Goal: Obtain resource: Download file/media

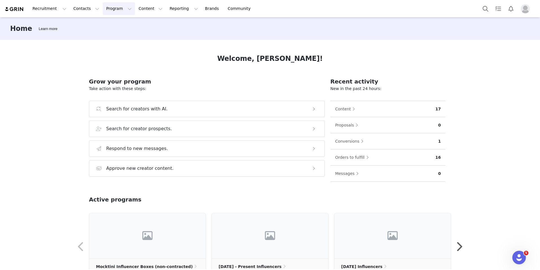
click at [116, 9] on button "Program Program" at bounding box center [119, 8] width 32 height 13
click at [105, 57] on p "Payments" at bounding box center [107, 56] width 19 height 6
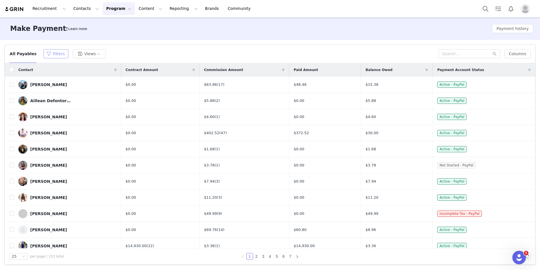
click at [51, 53] on button "Filters" at bounding box center [56, 53] width 25 height 9
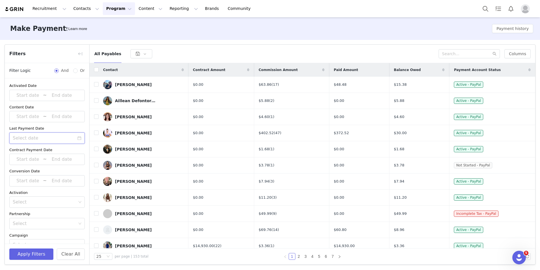
click at [77, 138] on input at bounding box center [46, 137] width 75 height 11
click at [20, 148] on link at bounding box center [20, 146] width 5 height 11
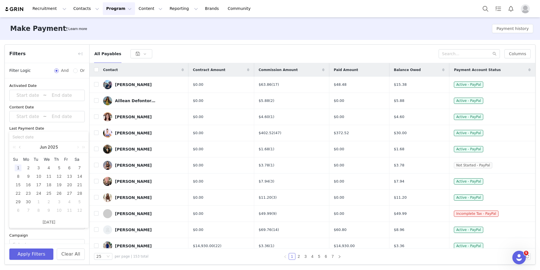
click at [20, 148] on link at bounding box center [20, 146] width 5 height 11
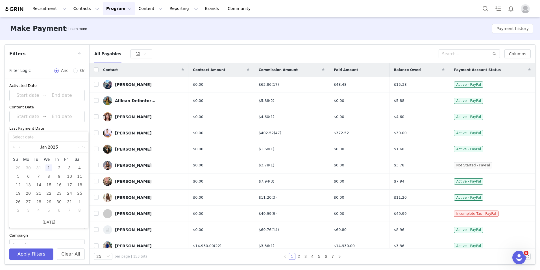
click at [48, 169] on div "1" at bounding box center [48, 167] width 7 height 7
type input "[DATE]"
click at [53, 140] on input "[DATE]" at bounding box center [46, 137] width 75 height 11
click at [71, 232] on div "Campaign" at bounding box center [46, 235] width 75 height 6
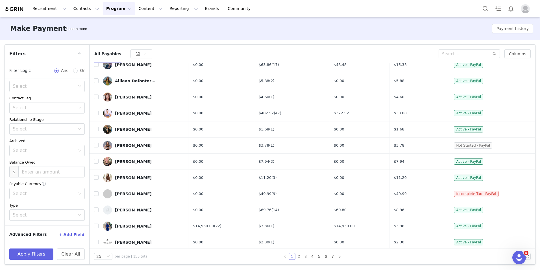
scroll to position [28, 0]
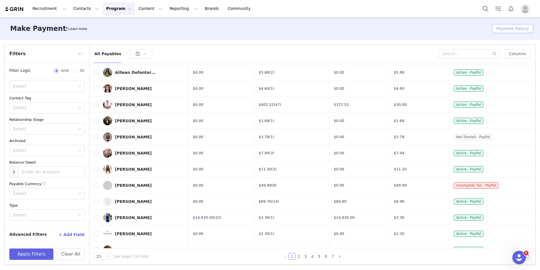
click at [512, 27] on button "Payment history" at bounding box center [512, 28] width 41 height 9
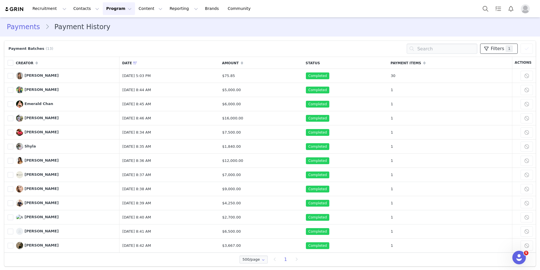
click at [484, 48] on icon at bounding box center [486, 48] width 5 height 5
select select "Payment Date"
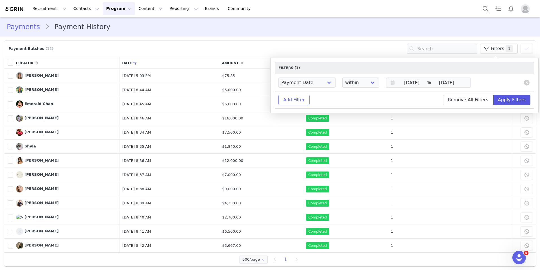
click at [517, 101] on button "Apply Filters" at bounding box center [511, 100] width 37 height 10
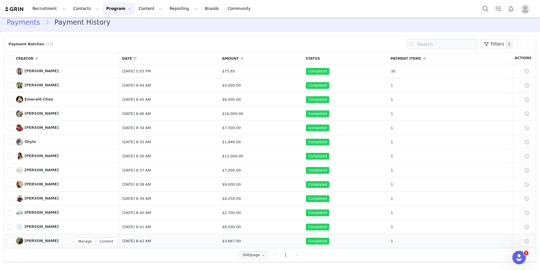
scroll to position [6, 0]
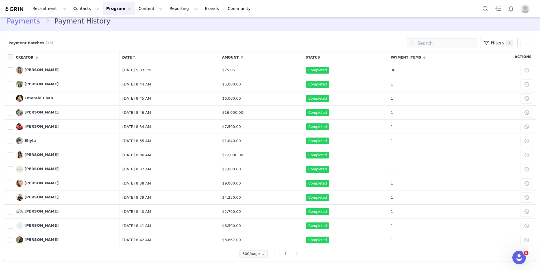
click at [10, 57] on span at bounding box center [11, 57] width 6 height 6
click at [13, 54] on input "checkbox" at bounding box center [13, 54] width 0 height 0
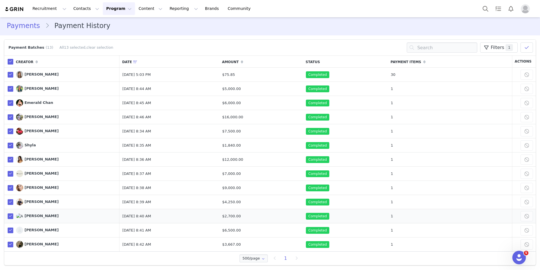
scroll to position [0, 0]
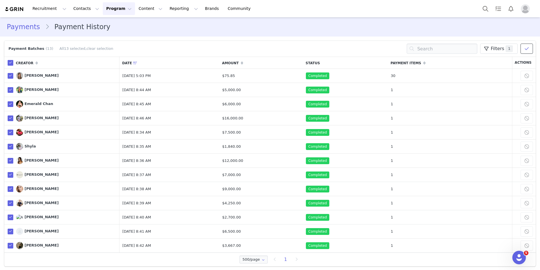
click at [525, 50] on icon at bounding box center [527, 48] width 4 height 5
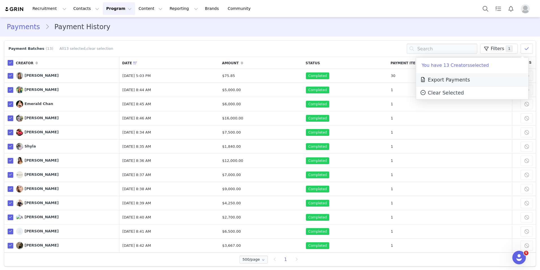
click at [446, 80] on span "Export Payments" at bounding box center [445, 80] width 50 height 6
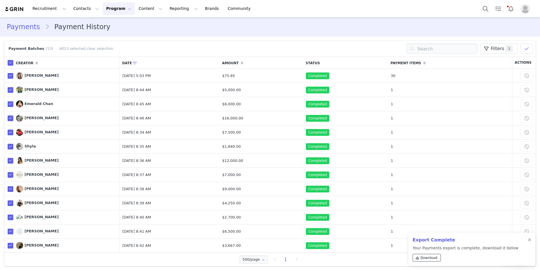
click at [430, 257] on span "Download" at bounding box center [429, 257] width 17 height 5
click at [172, 8] on button "Reporting Reporting" at bounding box center [183, 8] width 35 height 13
click at [165, 35] on p "Report Builder" at bounding box center [169, 35] width 28 height 6
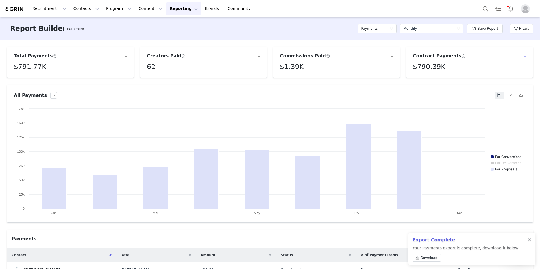
click at [525, 55] on article "Contract Payments $790.39K" at bounding box center [469, 62] width 127 height 31
click at [522, 56] on button "button" at bounding box center [525, 56] width 7 height 7
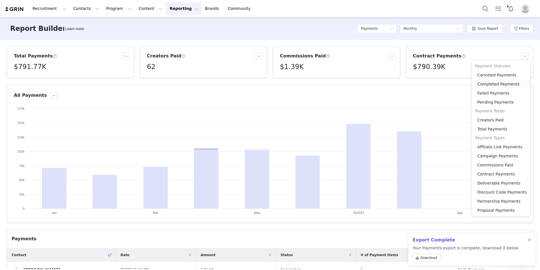
click at [501, 84] on li "Completed Payments" at bounding box center [501, 83] width 58 height 9
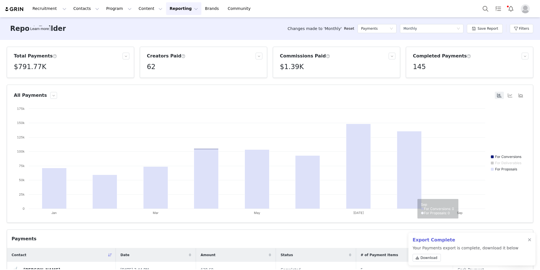
scroll to position [85, 0]
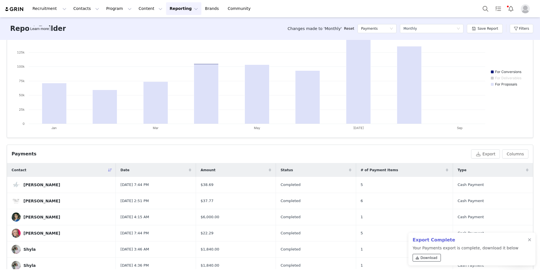
click at [425, 256] on span "Download" at bounding box center [429, 257] width 17 height 5
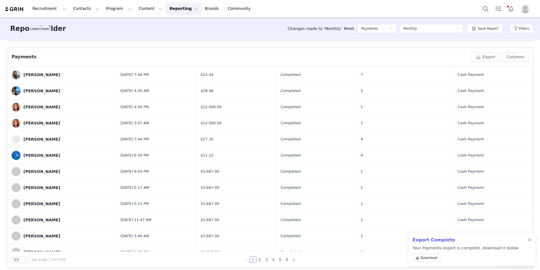
scroll to position [231, 0]
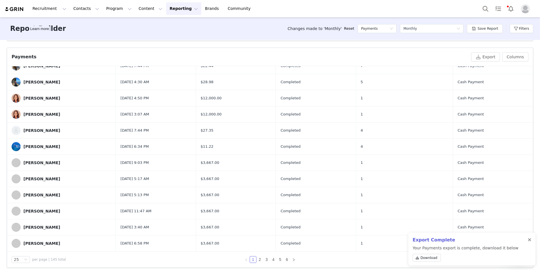
click at [530, 241] on div at bounding box center [529, 239] width 3 height 5
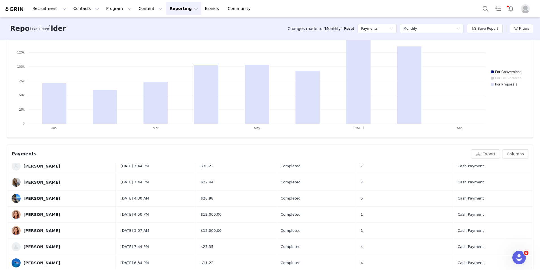
scroll to position [203, 0]
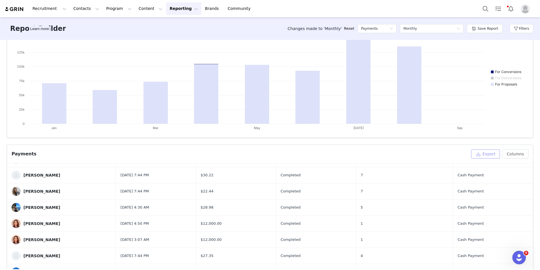
click at [486, 155] on button "Export" at bounding box center [485, 153] width 29 height 9
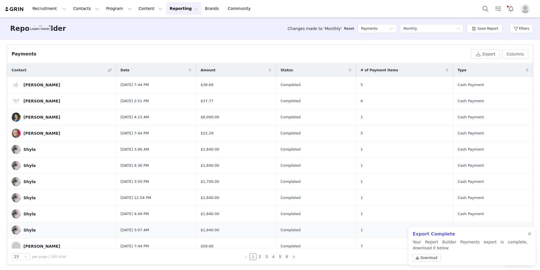
scroll to position [187, 0]
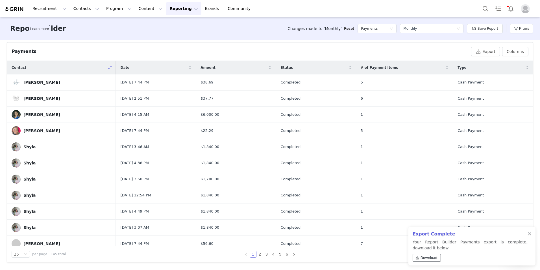
click at [422, 257] on span "Download" at bounding box center [429, 257] width 17 height 5
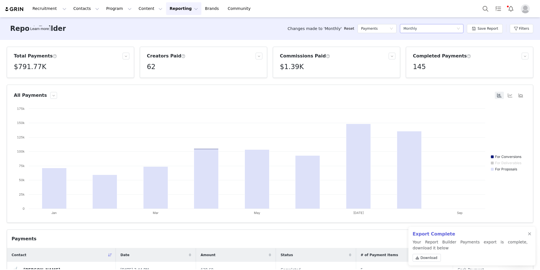
click at [464, 30] on div "Select a report Monthly" at bounding box center [432, 28] width 64 height 9
click at [432, 67] on h5 "Payments Made This Year" at bounding box center [436, 67] width 55 height 6
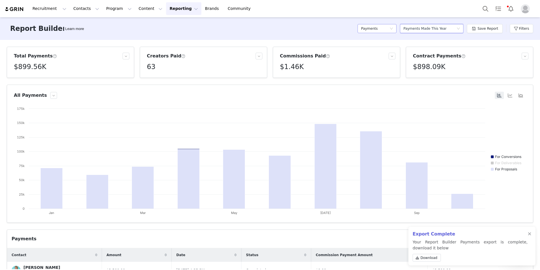
click at [393, 30] on icon "icon: down" at bounding box center [391, 28] width 3 height 3
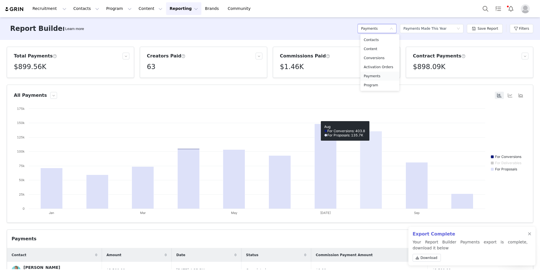
click at [377, 77] on h5 "Payments" at bounding box center [380, 76] width 32 height 6
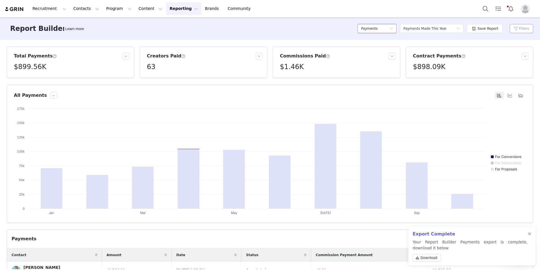
click at [520, 29] on button "Filters" at bounding box center [521, 28] width 23 height 9
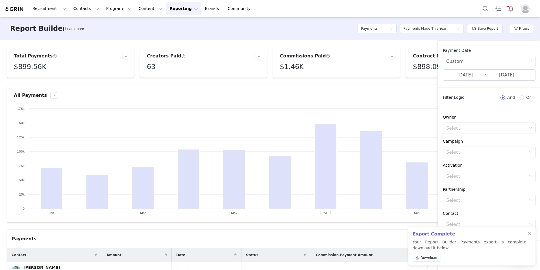
click at [414, 92] on div "All Payments" at bounding box center [254, 95] width 480 height 7
click at [412, 85] on article "All Payments Created with Highcharts 9.3.3 Chart title For Conversions For Deli…" at bounding box center [270, 153] width 527 height 138
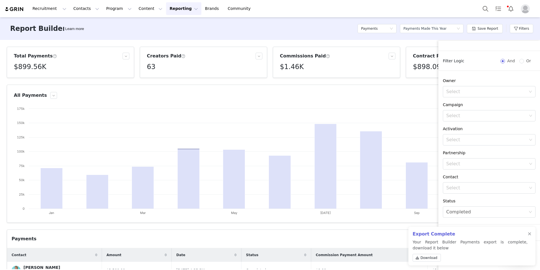
click at [531, 233] on div "Export Complete Your Report Builder Payments export is complete, download it be…" at bounding box center [472, 245] width 127 height 39
click at [529, 233] on div at bounding box center [529, 233] width 3 height 5
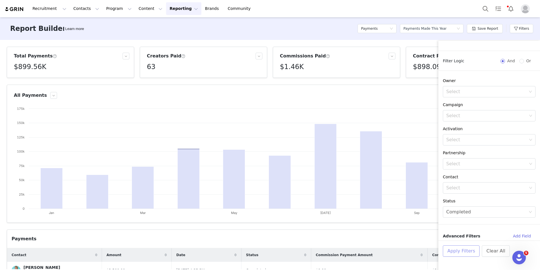
click at [460, 252] on button "Apply Filters" at bounding box center [461, 250] width 37 height 11
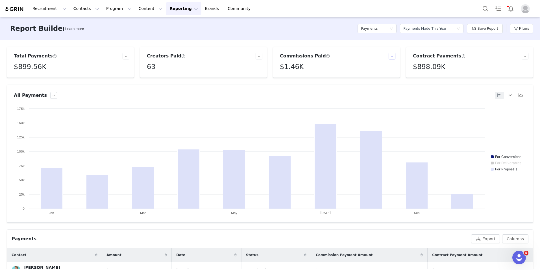
click at [389, 57] on button "button" at bounding box center [392, 56] width 7 height 7
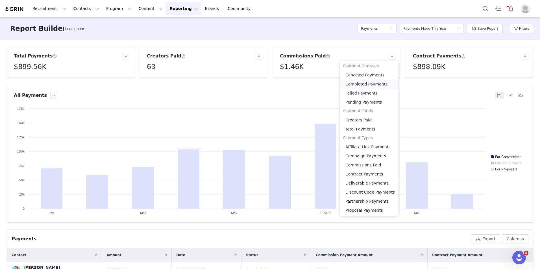
click at [366, 85] on li "Completed Payments" at bounding box center [369, 83] width 58 height 9
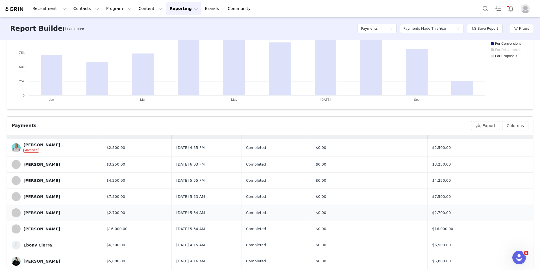
scroll to position [0, 0]
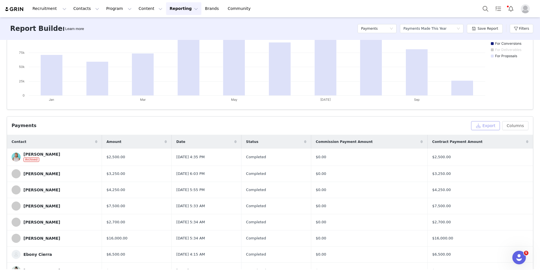
click at [487, 125] on button "Export" at bounding box center [485, 125] width 29 height 9
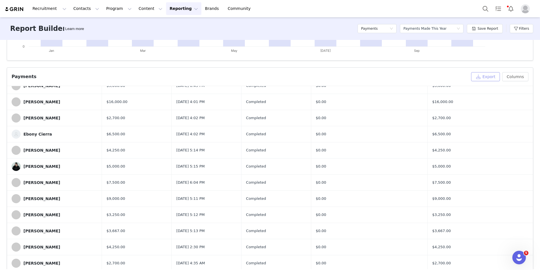
scroll to position [187, 0]
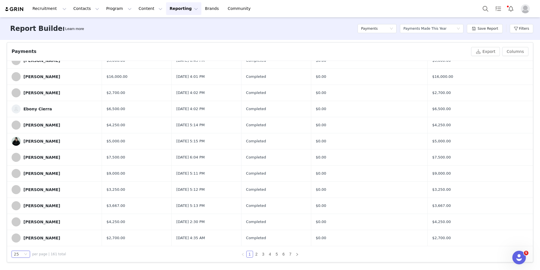
click at [25, 255] on icon "icon: down" at bounding box center [25, 253] width 3 height 3
click at [19, 241] on li "100" at bounding box center [21, 243] width 18 height 9
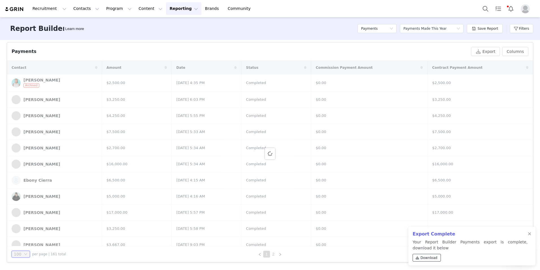
drag, startPoint x: 420, startPoint y: 256, endPoint x: 439, endPoint y: 248, distance: 20.4
click at [420, 256] on link "Download" at bounding box center [427, 257] width 28 height 8
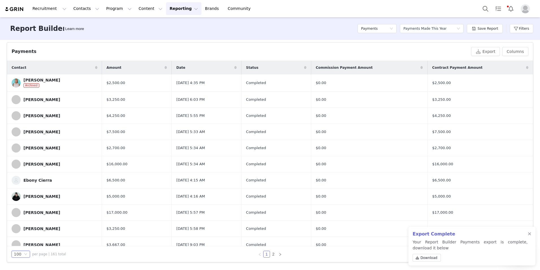
click at [353, 45] on div "Payments Export Columns" at bounding box center [270, 51] width 526 height 18
click at [518, 53] on button "Columns" at bounding box center [515, 51] width 26 height 9
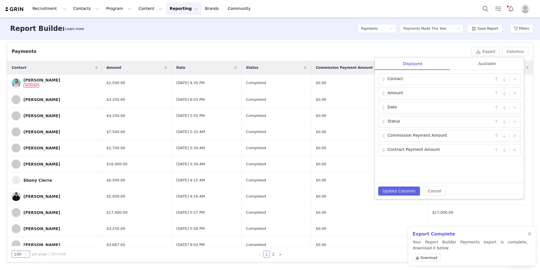
click at [516, 152] on button "button" at bounding box center [514, 149] width 7 height 7
click at [516, 93] on button "button" at bounding box center [514, 93] width 7 height 7
click at [402, 193] on button "Update Columns" at bounding box center [399, 190] width 42 height 9
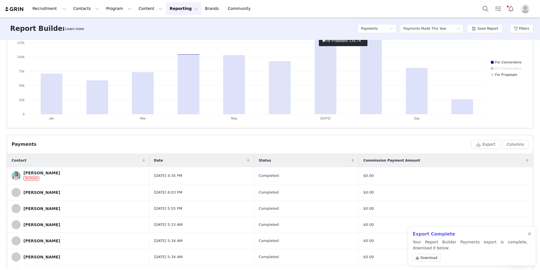
scroll to position [187, 0]
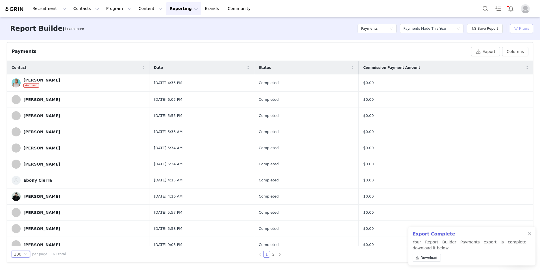
click at [520, 29] on button "Filters" at bounding box center [521, 28] width 23 height 9
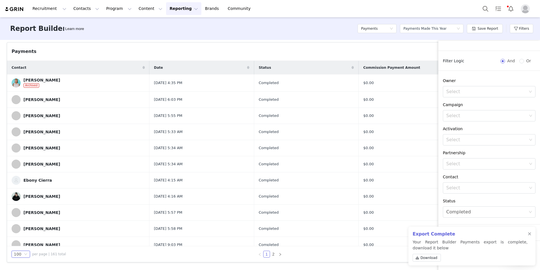
click at [422, 58] on div "Payments Export Columns Displayed Available Contact | Date | Status | Commissio…" at bounding box center [270, 51] width 526 height 18
click at [381, 44] on div "Payments Export Columns Displayed Available Contact | Date | Status | Commissio…" at bounding box center [270, 51] width 526 height 18
click at [290, 29] on div "Report Builder Learn more Payments Select a report Payments Made This Year Save…" at bounding box center [270, 28] width 540 height 23
click at [530, 232] on div at bounding box center [529, 233] width 3 height 5
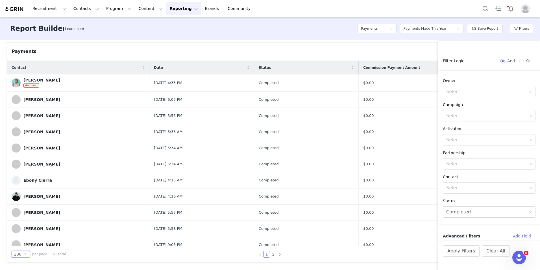
click at [297, 41] on div "Total Payments $899.56K Creators Paid 63 Completed Payments 161 Contract Paymen…" at bounding box center [270, 154] width 540 height 229
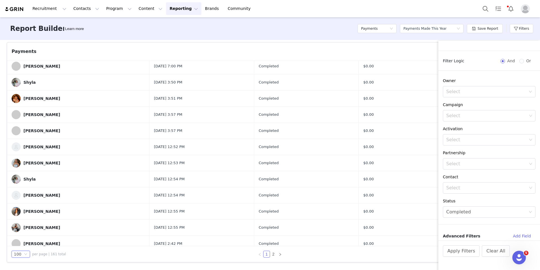
scroll to position [1328, 0]
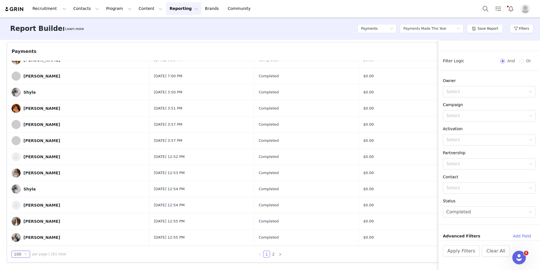
click at [410, 51] on div "Payments" at bounding box center [240, 51] width 457 height 7
click at [461, 253] on button "Apply Filters" at bounding box center [461, 250] width 37 height 11
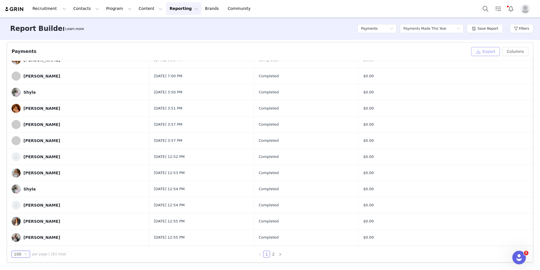
click at [481, 49] on button "Export" at bounding box center [485, 51] width 29 height 9
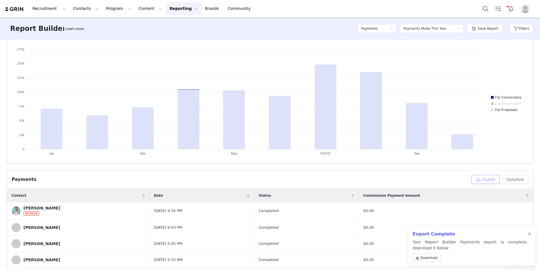
scroll to position [0, 0]
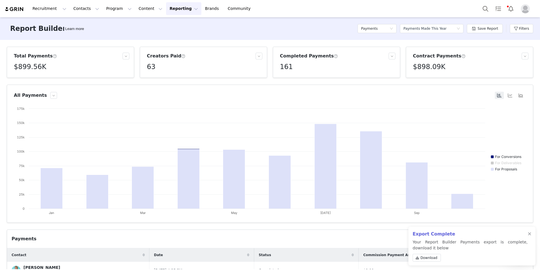
click at [53, 58] on div "Total Payments" at bounding box center [68, 56] width 109 height 7
click at [123, 57] on button "button" at bounding box center [126, 56] width 7 height 7
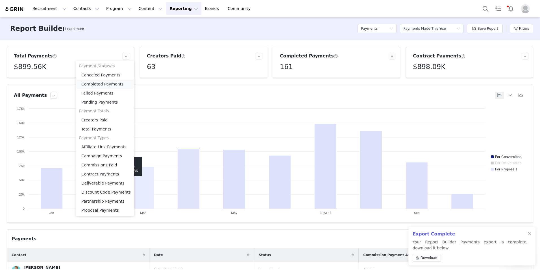
click at [105, 84] on li "Completed Payments" at bounding box center [105, 83] width 58 height 9
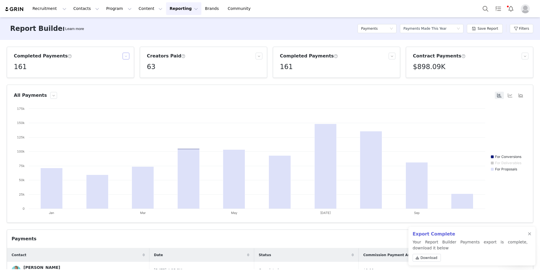
click at [126, 56] on button "button" at bounding box center [126, 56] width 7 height 7
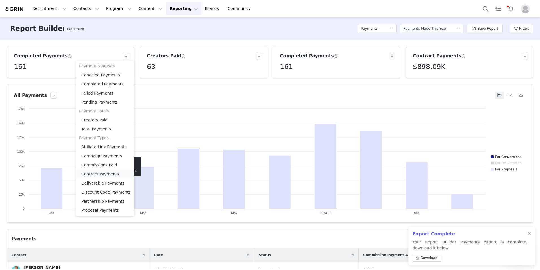
click at [107, 173] on li "Contract Payments" at bounding box center [105, 173] width 58 height 9
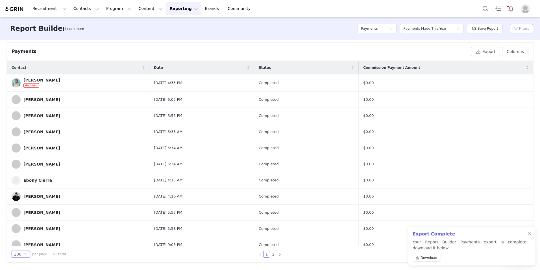
click at [523, 28] on button "Filters" at bounding box center [521, 28] width 23 height 9
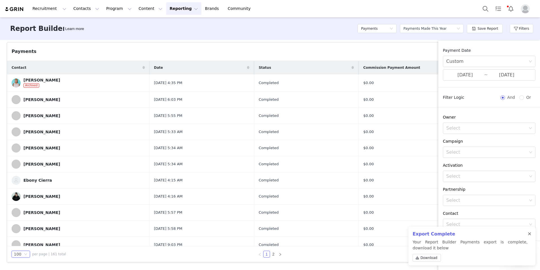
click at [530, 234] on div at bounding box center [529, 233] width 3 height 5
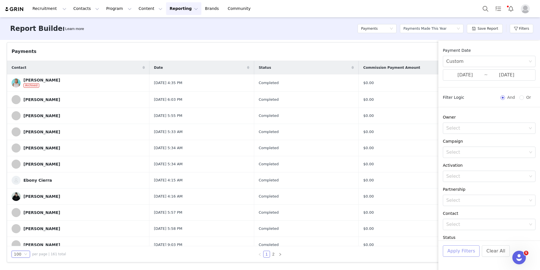
click at [455, 252] on button "Apply Filters" at bounding box center [461, 250] width 37 height 11
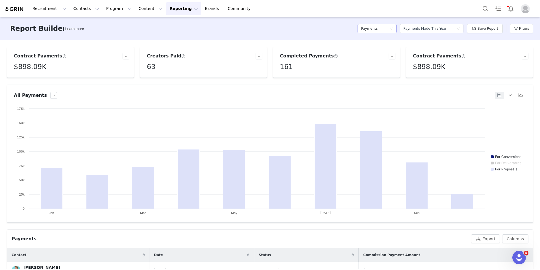
click at [396, 31] on div "Payments" at bounding box center [377, 28] width 39 height 9
click at [375, 76] on h5 "Payments" at bounding box center [380, 76] width 32 height 6
click at [460, 28] on icon "icon: down" at bounding box center [458, 29] width 3 height 2
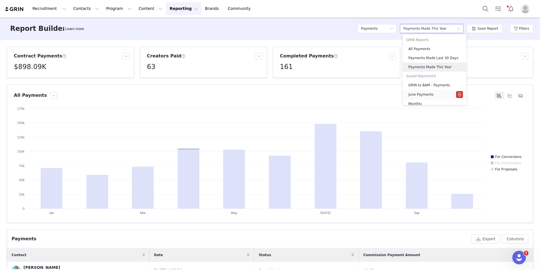
click at [420, 94] on h5 "June Payments" at bounding box center [421, 94] width 25 height 6
type input "[DATE]"
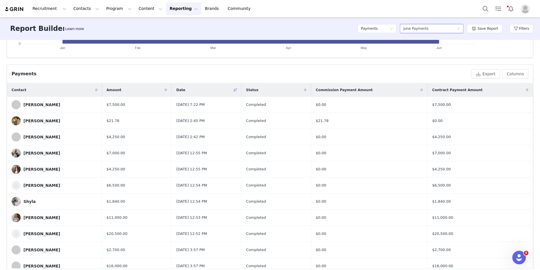
scroll to position [159, 0]
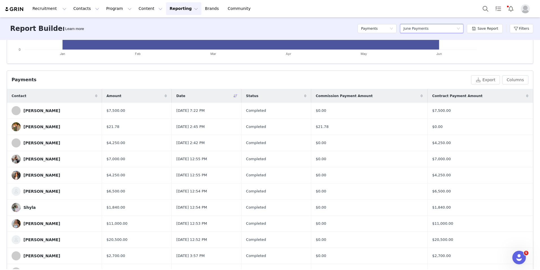
click at [175, 8] on button "Reporting Reporting" at bounding box center [183, 8] width 35 height 13
click at [163, 23] on p "Dashboard" at bounding box center [165, 25] width 21 height 6
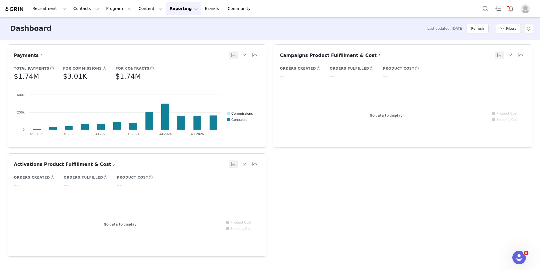
scroll to position [272, 0]
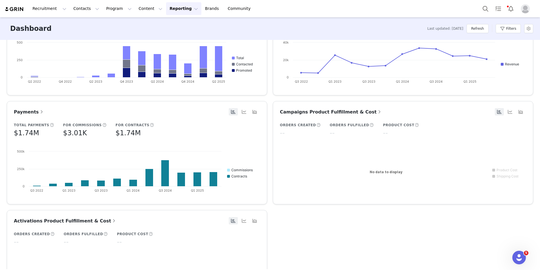
click at [35, 112] on span "Payments" at bounding box center [29, 111] width 31 height 5
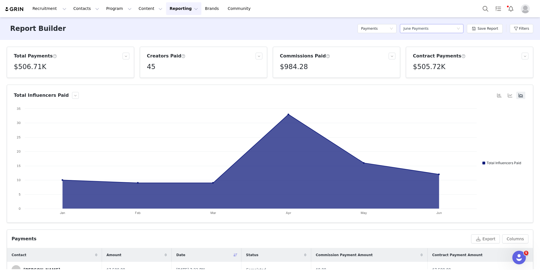
click at [457, 28] on div "Select a report June Payments" at bounding box center [429, 28] width 53 height 8
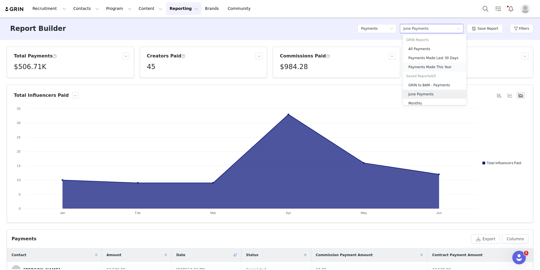
click at [430, 67] on h5 "Payments Made This Year" at bounding box center [436, 67] width 55 height 6
type input "[DATE]"
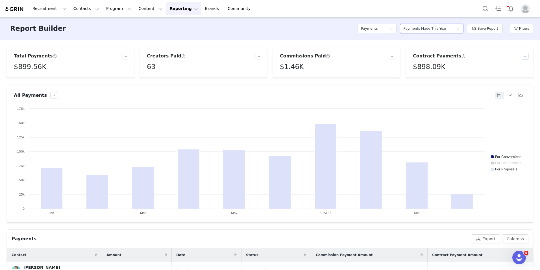
click at [523, 56] on button "button" at bounding box center [525, 56] width 7 height 7
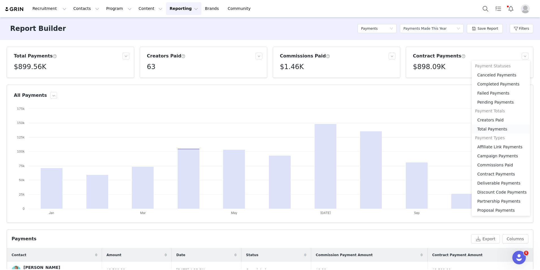
click at [492, 128] on li "Total Payments" at bounding box center [501, 128] width 58 height 9
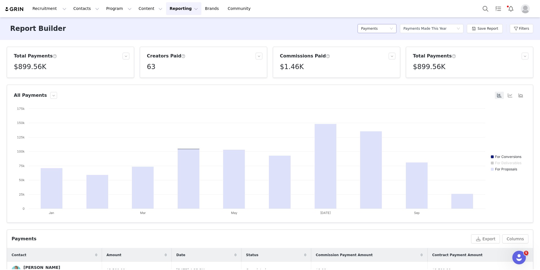
click at [393, 30] on icon "icon: down" at bounding box center [391, 29] width 3 height 4
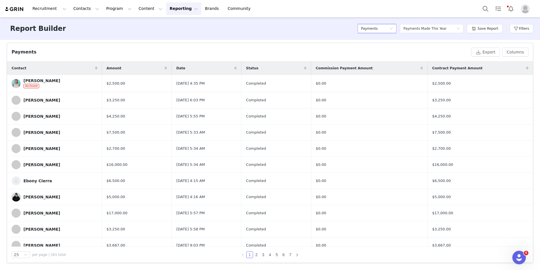
scroll to position [187, 0]
click at [482, 51] on button "Export" at bounding box center [485, 51] width 29 height 9
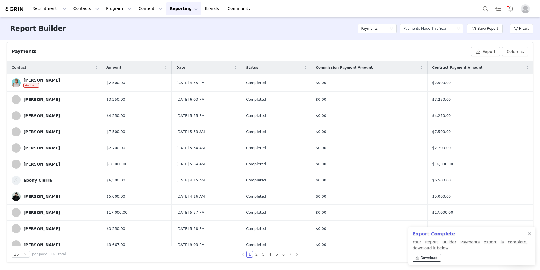
click at [433, 258] on span "Download" at bounding box center [429, 257] width 17 height 5
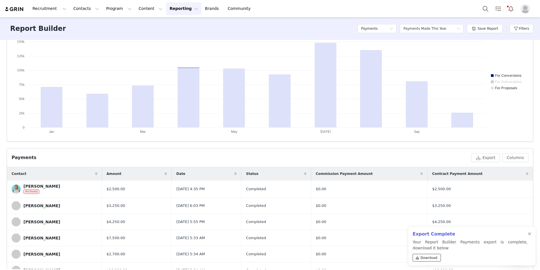
scroll to position [74, 0]
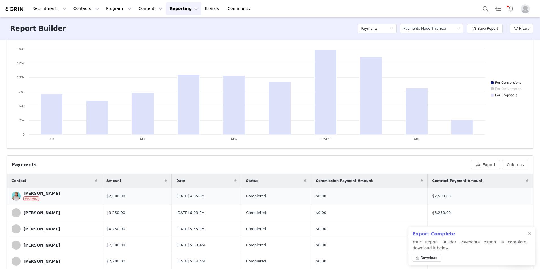
click at [34, 199] on span "Archived" at bounding box center [31, 198] width 16 height 5
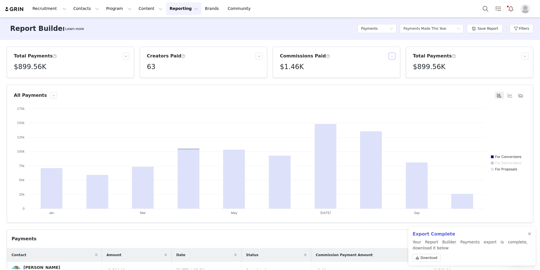
click at [389, 58] on button "button" at bounding box center [392, 56] width 7 height 7
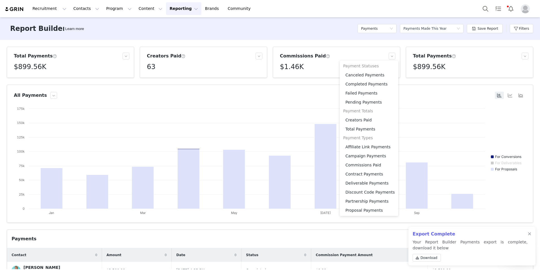
click at [310, 69] on div "$1.46K" at bounding box center [338, 67] width 116 height 10
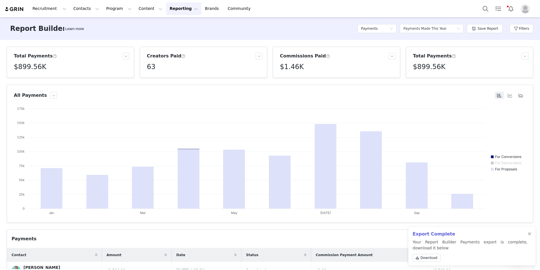
click at [317, 64] on div "$1.46K" at bounding box center [338, 67] width 116 height 10
click at [521, 26] on button "Filters" at bounding box center [521, 28] width 23 height 9
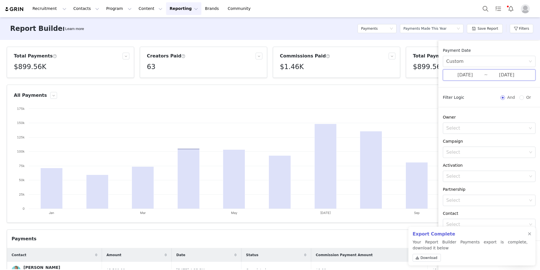
click at [528, 75] on span at bounding box center [530, 75] width 4 height 4
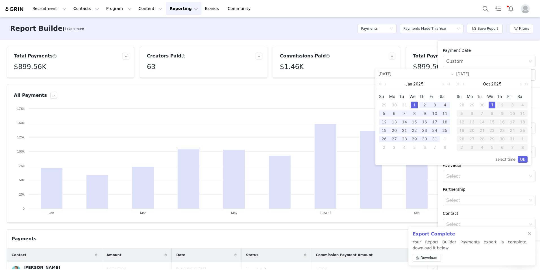
drag, startPoint x: 435, startPoint y: 138, endPoint x: 503, endPoint y: 149, distance: 69.0
click at [435, 138] on div "31" at bounding box center [434, 138] width 7 height 7
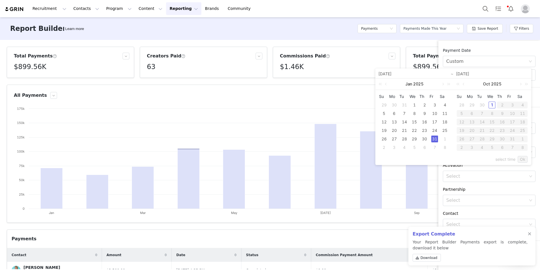
click at [526, 159] on link "Ok" at bounding box center [523, 159] width 10 height 7
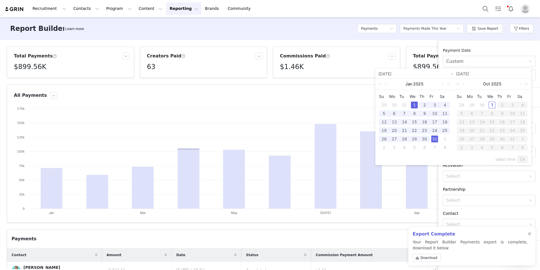
click at [415, 104] on div "1" at bounding box center [414, 104] width 7 height 7
type input "[DATE]"
click at [521, 83] on link at bounding box center [520, 83] width 5 height 11
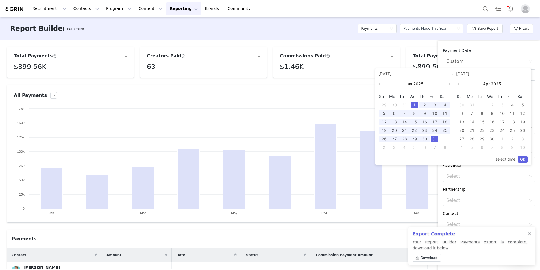
click at [521, 83] on link at bounding box center [520, 83] width 5 height 11
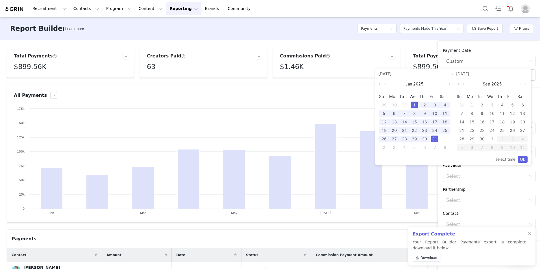
click at [483, 138] on div "30" at bounding box center [482, 138] width 7 height 7
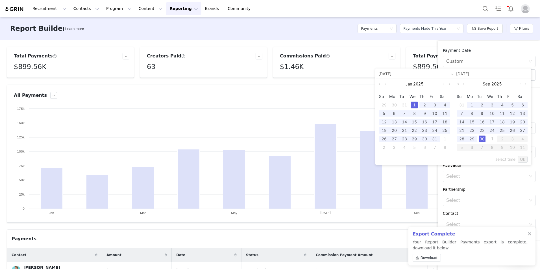
click at [414, 104] on div "1" at bounding box center [414, 104] width 7 height 7
type input "[DATE]"
click at [524, 158] on link "Ok" at bounding box center [523, 159] width 10 height 7
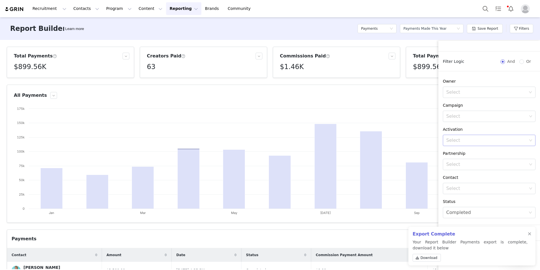
scroll to position [36, 0]
click at [528, 234] on div at bounding box center [529, 233] width 3 height 5
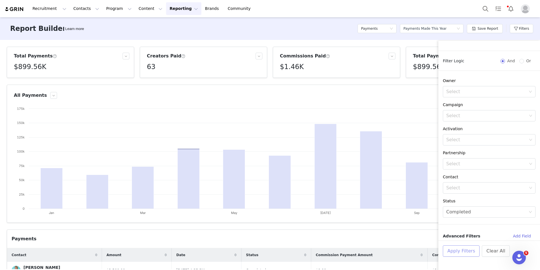
click at [455, 250] on button "Apply Filters" at bounding box center [461, 250] width 37 height 11
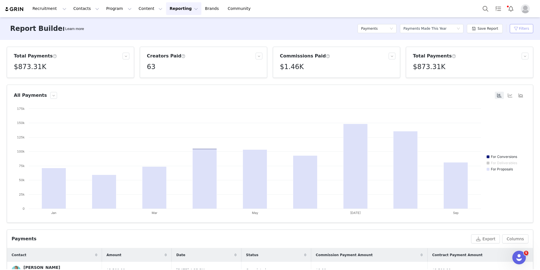
click at [529, 28] on button "Filters" at bounding box center [521, 28] width 23 height 9
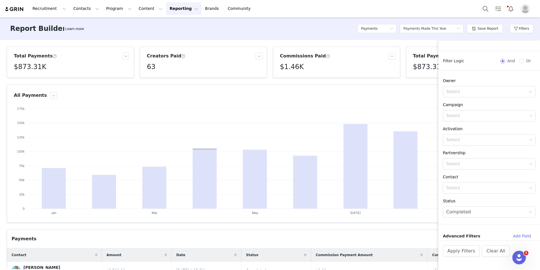
click at [316, 26] on div "Report Builder Learn more Payments Select a report Payments Made This Year Save…" at bounding box center [270, 28] width 540 height 23
click at [394, 235] on div "Payments" at bounding box center [240, 238] width 457 height 7
click at [384, 240] on div "Payments" at bounding box center [240, 238] width 457 height 7
click at [461, 254] on button "Apply Filters" at bounding box center [461, 250] width 37 height 11
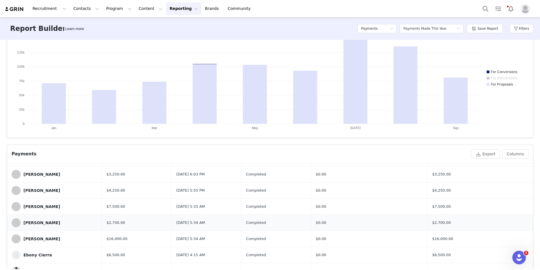
scroll to position [0, 0]
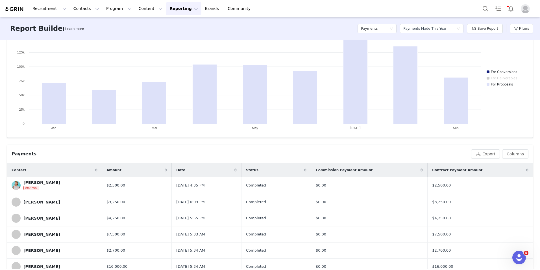
drag, startPoint x: 127, startPoint y: 174, endPoint x: 202, endPoint y: 175, distance: 74.6
click at [202, 175] on tr "Contact Amount Date Status Commission Payment Amount Contract Payment Amount" at bounding box center [270, 170] width 526 height 14
click at [514, 155] on button "Columns" at bounding box center [515, 153] width 26 height 9
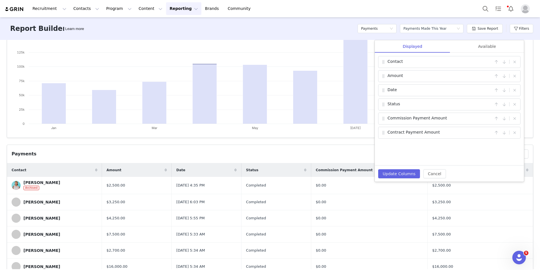
click at [394, 88] on span "Date" at bounding box center [392, 90] width 9 height 7
click at [399, 95] on div "Amount |" at bounding box center [449, 90] width 142 height 12
click at [486, 48] on div "Available" at bounding box center [487, 46] width 74 height 13
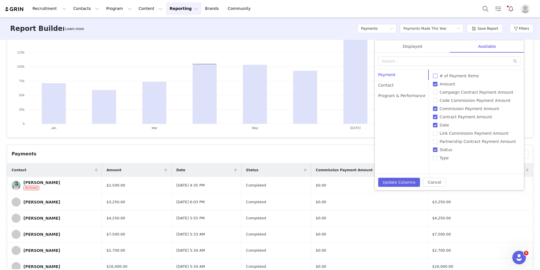
drag, startPoint x: 430, startPoint y: 77, endPoint x: 425, endPoint y: 79, distance: 5.8
click at [433, 77] on input "# of Payment Items" at bounding box center [435, 75] width 5 height 5
checkbox input "true"
click at [396, 184] on button "Update Columns" at bounding box center [399, 181] width 42 height 9
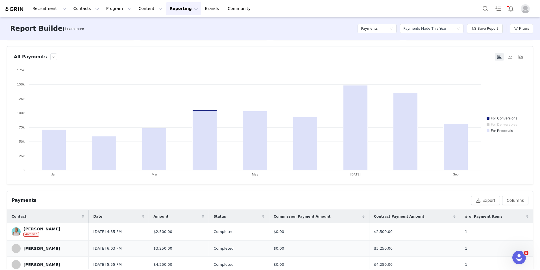
scroll to position [28, 0]
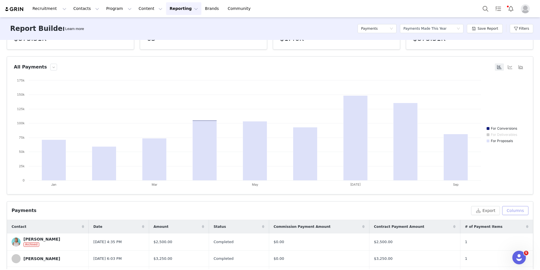
click at [511, 213] on button "Columns" at bounding box center [515, 210] width 26 height 9
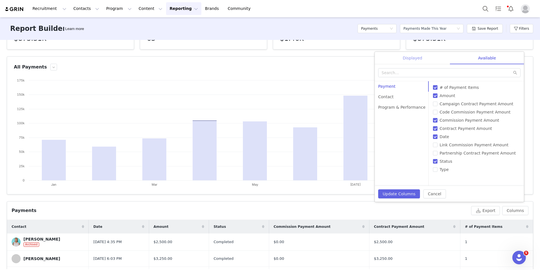
click at [409, 59] on div "Displayed" at bounding box center [412, 58] width 75 height 13
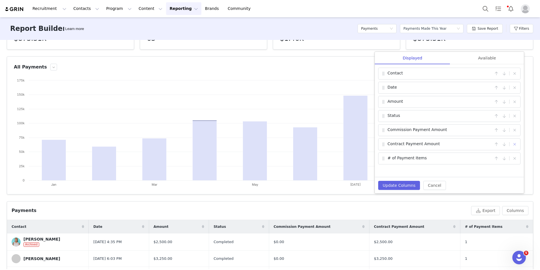
click at [515, 146] on button "button" at bounding box center [514, 144] width 7 height 7
checkbox input "false"
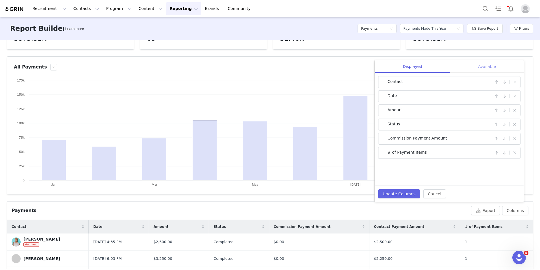
click at [488, 64] on div "Available" at bounding box center [487, 66] width 74 height 13
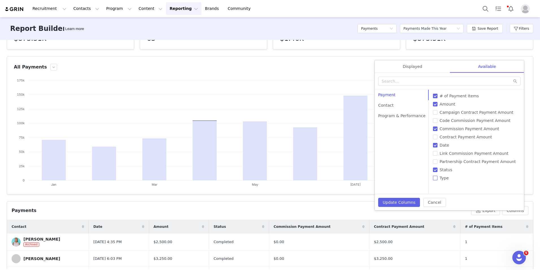
click at [433, 178] on input "Type" at bounding box center [435, 177] width 5 height 5
checkbox input "true"
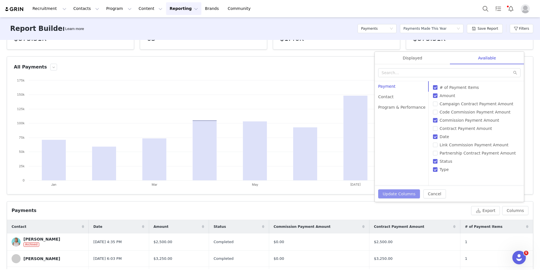
click at [390, 192] on button "Update Columns" at bounding box center [399, 193] width 42 height 9
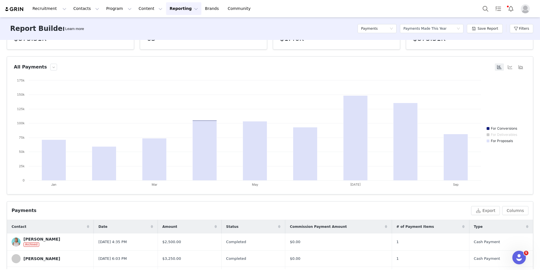
scroll to position [170, 0]
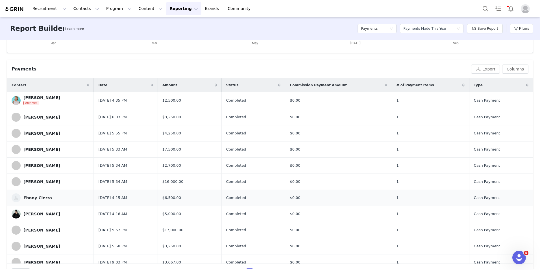
click at [418, 190] on td "1" at bounding box center [430, 197] width 77 height 16
drag, startPoint x: 514, startPoint y: 71, endPoint x: 497, endPoint y: 79, distance: 19.0
click at [514, 71] on button "Columns" at bounding box center [515, 68] width 26 height 9
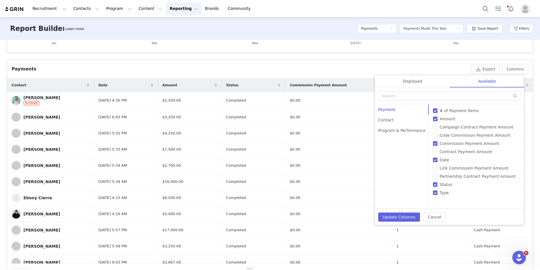
click at [433, 144] on input "Commission Payment Amount" at bounding box center [435, 143] width 5 height 5
checkbox input "false"
click at [402, 218] on button "Update Columns" at bounding box center [399, 216] width 42 height 9
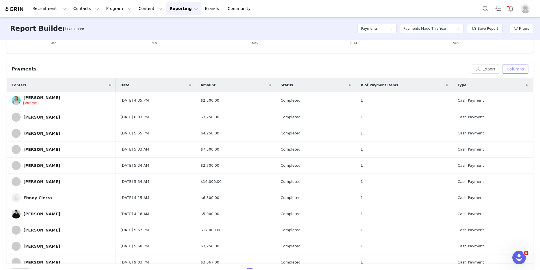
drag, startPoint x: 512, startPoint y: 70, endPoint x: 503, endPoint y: 74, distance: 10.0
click at [512, 70] on button "Columns" at bounding box center [515, 68] width 26 height 9
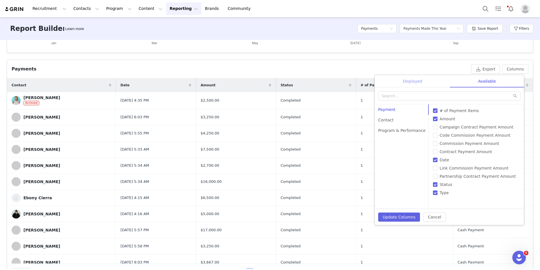
click at [413, 82] on div "Displayed" at bounding box center [412, 81] width 75 height 13
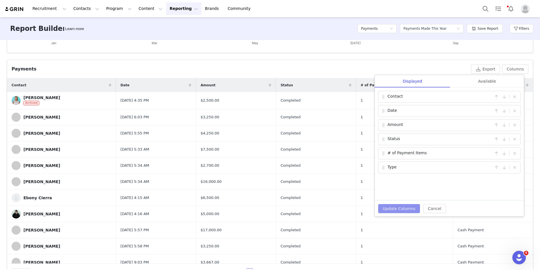
click at [398, 208] on button "Update Columns" at bounding box center [399, 208] width 42 height 9
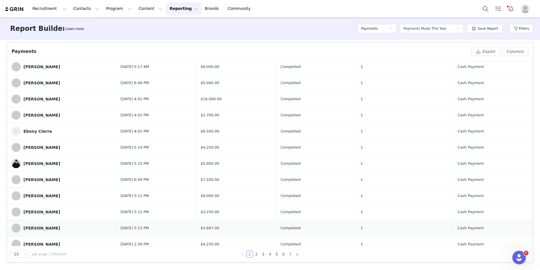
scroll to position [204, 0]
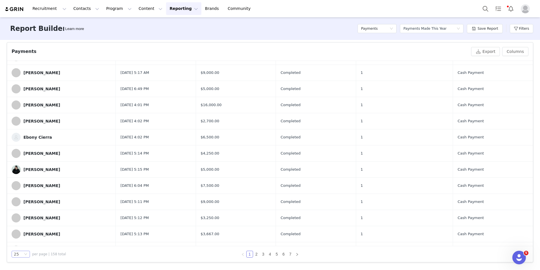
click at [25, 253] on div "25" at bounding box center [21, 253] width 18 height 7
click at [19, 245] on li "100" at bounding box center [21, 243] width 18 height 9
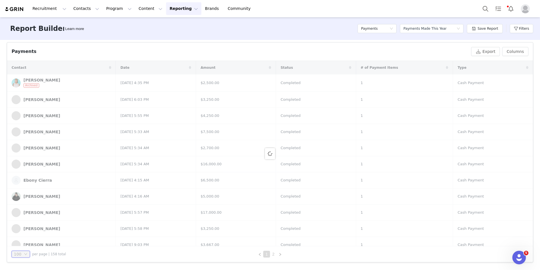
click at [271, 253] on link "2" at bounding box center [273, 254] width 6 height 6
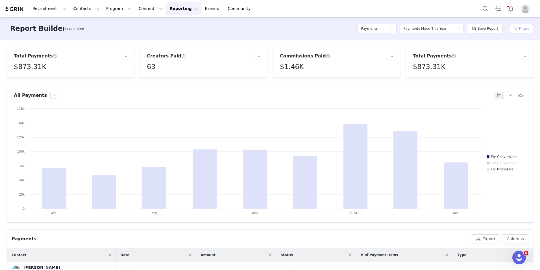
drag, startPoint x: 521, startPoint y: 31, endPoint x: 516, endPoint y: 40, distance: 10.3
click at [521, 31] on button "Filters" at bounding box center [521, 28] width 23 height 9
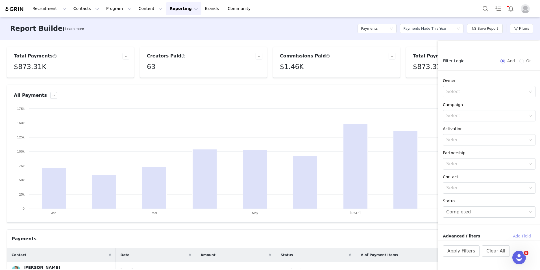
click at [525, 234] on button "Add Field" at bounding box center [522, 235] width 27 height 9
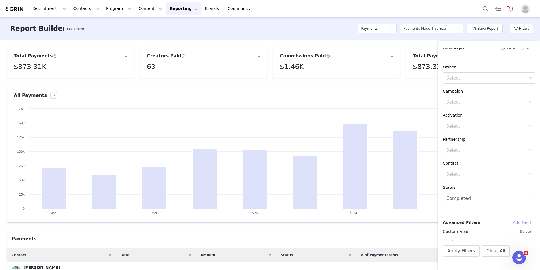
scroll to position [61, 0]
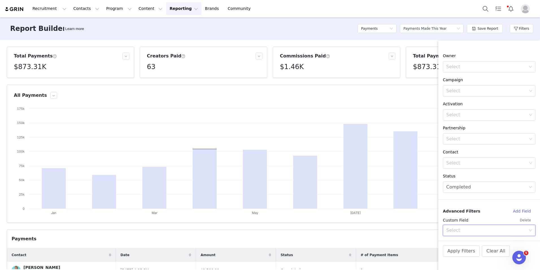
click at [524, 231] on div "Select" at bounding box center [487, 230] width 82 height 11
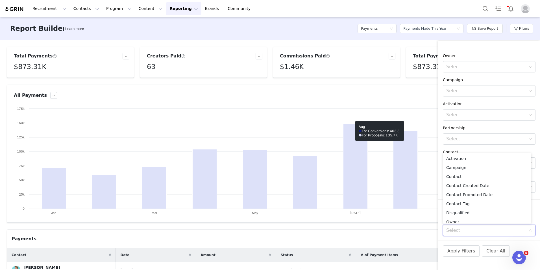
click at [402, 101] on article "All Payments Created with Highcharts 9.3.3 Chart title For Conversions For Deli…" at bounding box center [270, 153] width 527 height 138
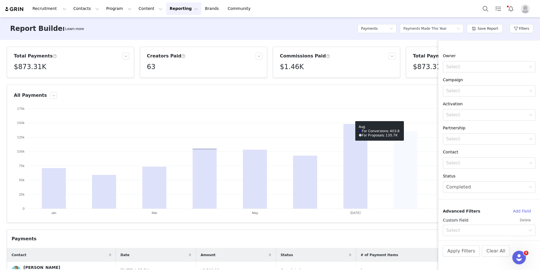
click at [424, 92] on div "All Payments" at bounding box center [254, 95] width 480 height 7
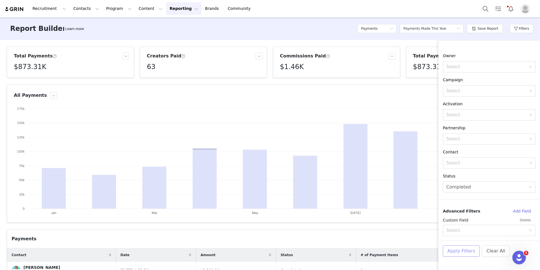
click at [464, 249] on button "Apply Filters" at bounding box center [461, 250] width 37 height 11
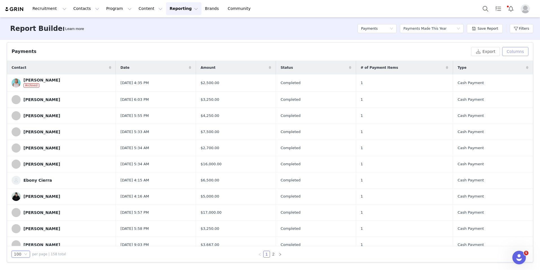
click at [524, 53] on button "Columns" at bounding box center [515, 51] width 26 height 9
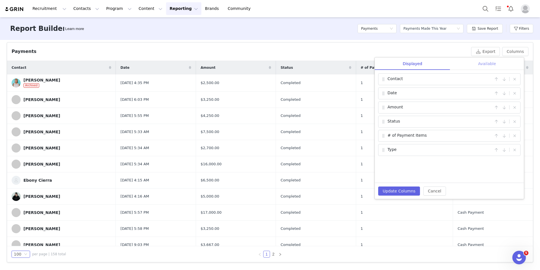
click at [492, 64] on div "Available" at bounding box center [487, 63] width 74 height 13
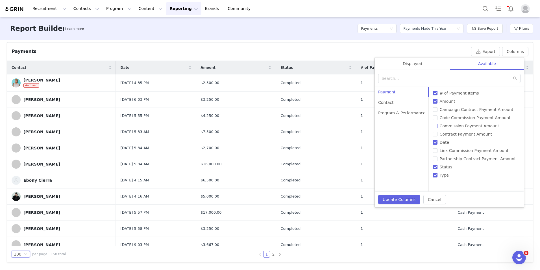
click at [433, 125] on input "Commission Payment Amount" at bounding box center [435, 125] width 5 height 5
checkbox input "true"
click at [433, 133] on input "Contract Payment Amount" at bounding box center [435, 134] width 5 height 5
checkbox input "true"
click at [389, 202] on button "Update Columns" at bounding box center [399, 199] width 42 height 9
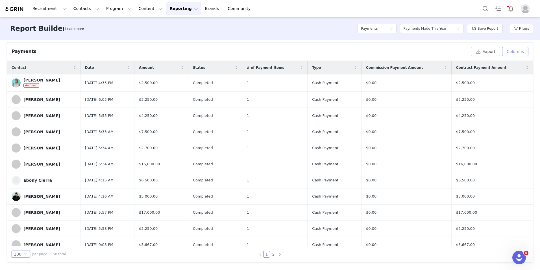
click at [520, 51] on button "Columns" at bounding box center [515, 51] width 26 height 9
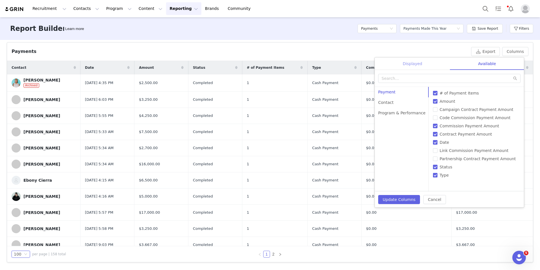
click at [407, 66] on div "Displayed" at bounding box center [412, 63] width 75 height 13
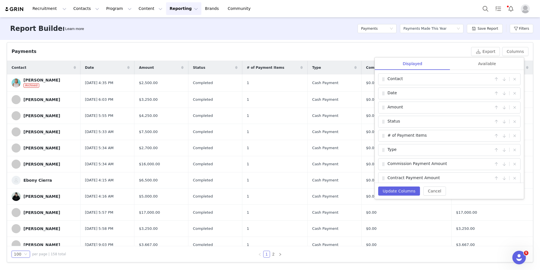
scroll to position [5, 0]
drag, startPoint x: 399, startPoint y: 148, endPoint x: 396, endPoint y: 158, distance: 10.0
click at [396, 158] on div "Contact | Date | Amount | Status | # of Payment Items | Type | Commission Payme…" at bounding box center [449, 126] width 149 height 113
drag, startPoint x: 396, startPoint y: 158, endPoint x: 382, endPoint y: 145, distance: 18.4
click at [382, 145] on span at bounding box center [384, 145] width 6 height 7
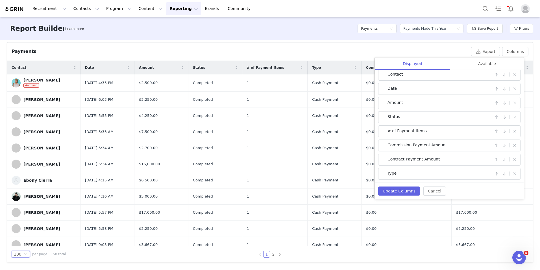
click at [384, 173] on span at bounding box center [384, 173] width 6 height 7
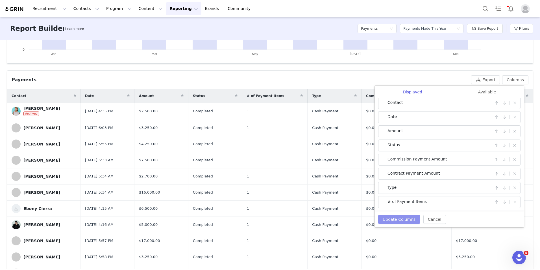
click at [388, 219] on button "Update Columns" at bounding box center [399, 218] width 42 height 9
